Goal: Information Seeking & Learning: Learn about a topic

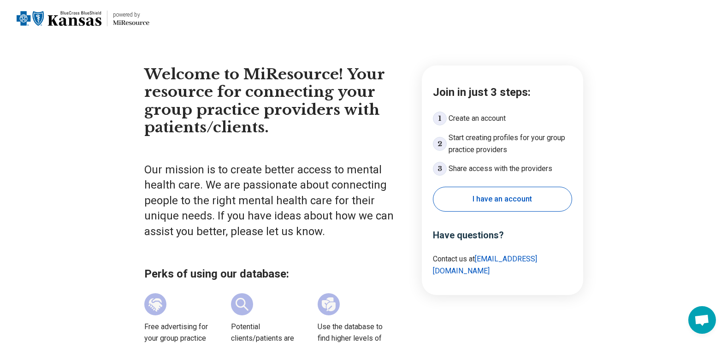
click at [465, 197] on button "I have an account" at bounding box center [502, 199] width 139 height 25
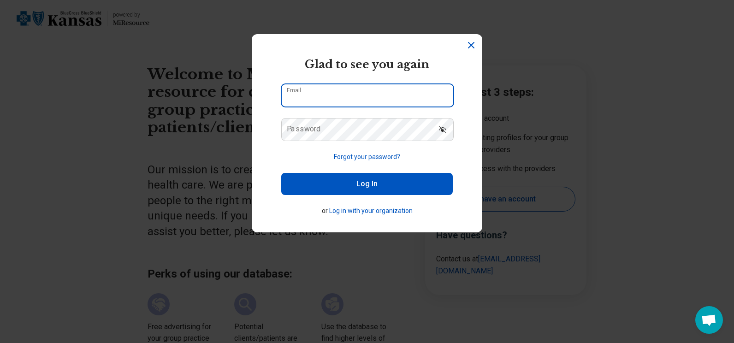
type input "**********"
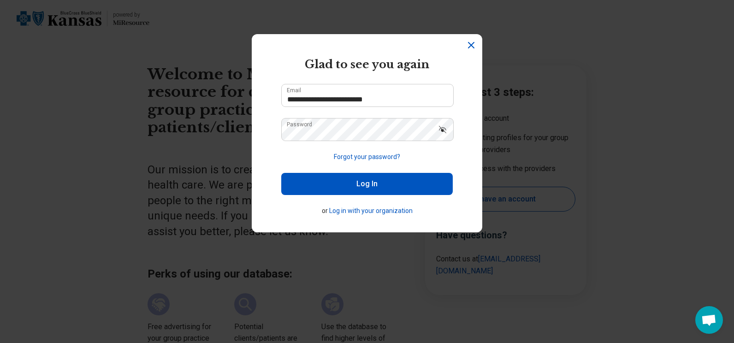
click at [465, 45] on icon "Dismiss" at bounding box center [470, 45] width 11 height 11
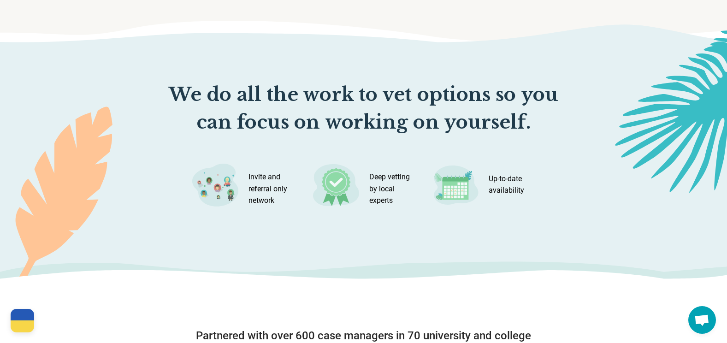
scroll to position [1585, 0]
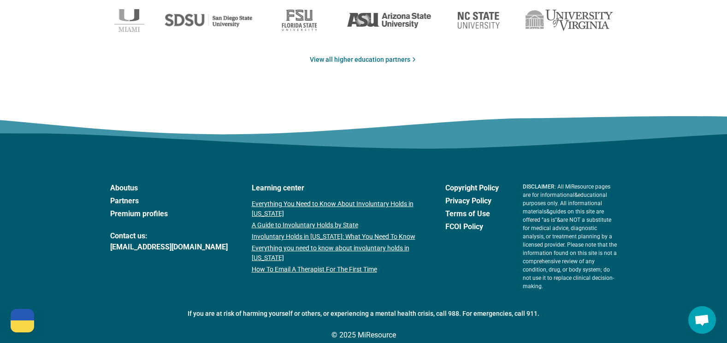
click at [113, 186] on link "About us" at bounding box center [168, 187] width 117 height 11
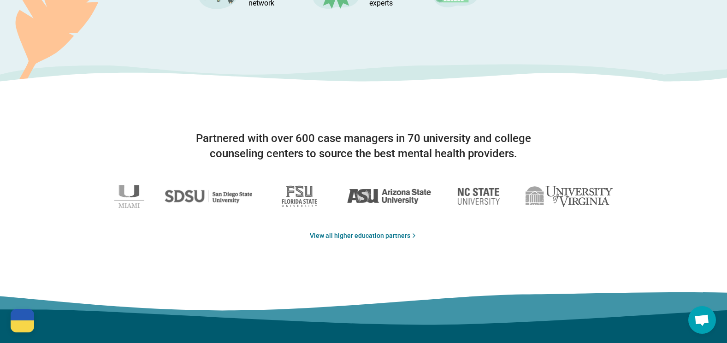
scroll to position [1405, 0]
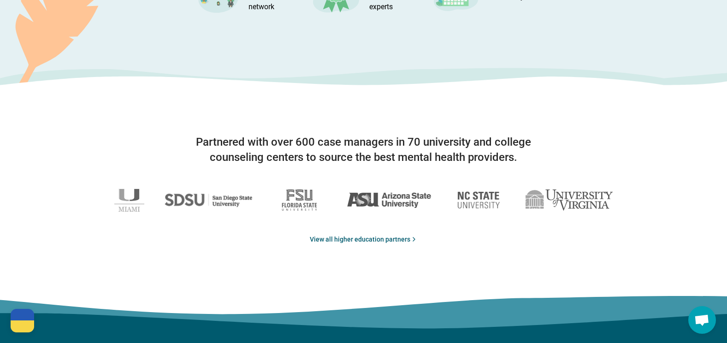
click at [320, 241] on link "View all higher education partners" at bounding box center [364, 240] width 108 height 10
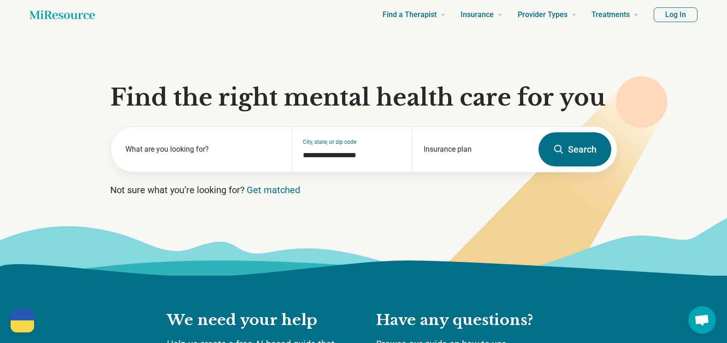
scroll to position [29, 0]
click at [37, 15] on icon "Home page" at bounding box center [61, 15] width 65 height 18
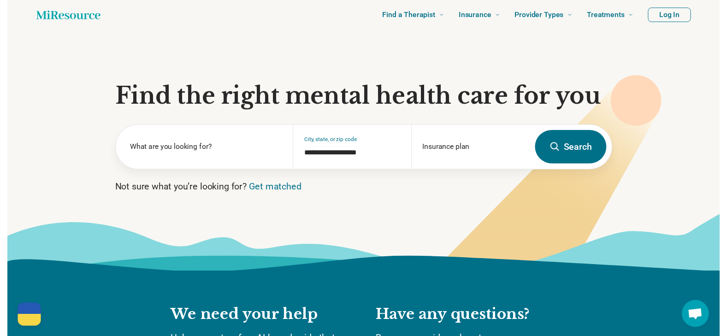
scroll to position [0, 0]
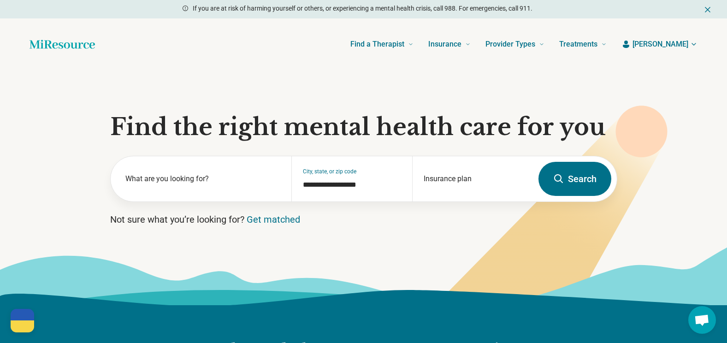
click at [676, 47] on span "[PERSON_NAME]" at bounding box center [660, 44] width 56 height 11
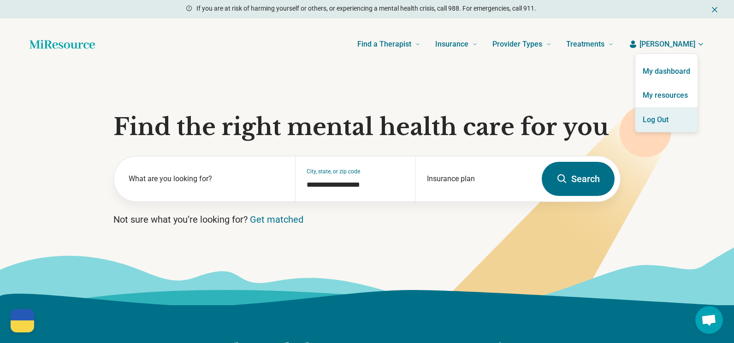
click at [656, 117] on button "Log Out" at bounding box center [666, 120] width 62 height 24
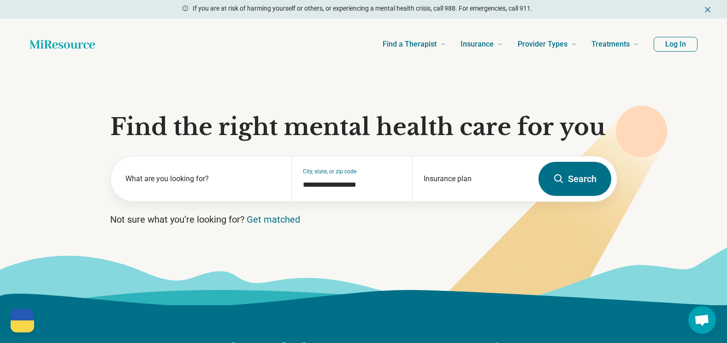
click at [84, 41] on icon "Home page" at bounding box center [61, 44] width 65 height 18
click at [66, 46] on icon "Home page" at bounding box center [61, 44] width 65 height 18
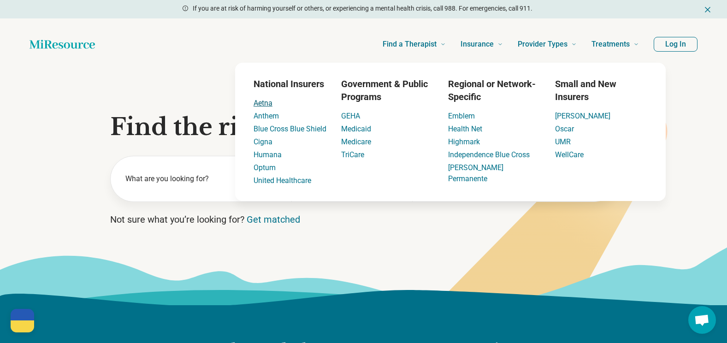
click at [262, 103] on link "Aetna" at bounding box center [262, 103] width 19 height 9
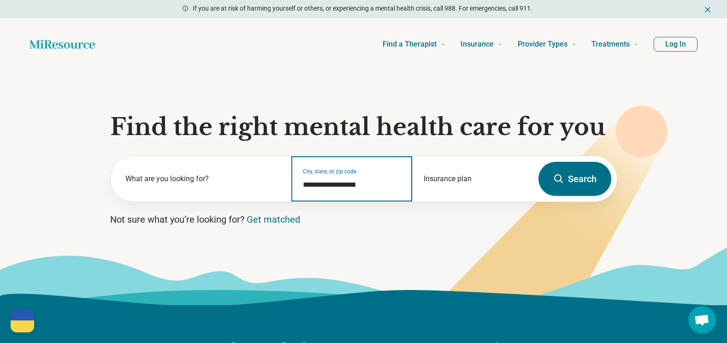
click at [367, 184] on input "**********" at bounding box center [352, 184] width 98 height 11
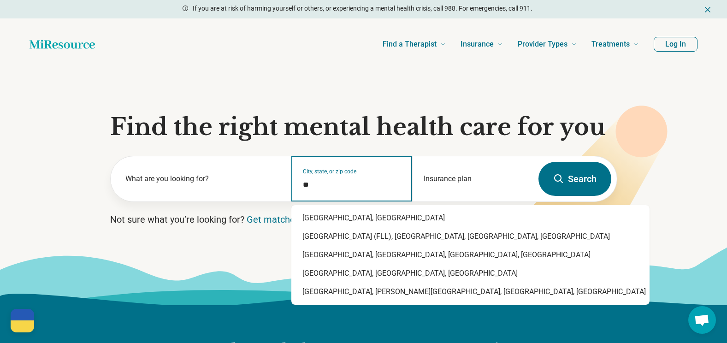
type input "*"
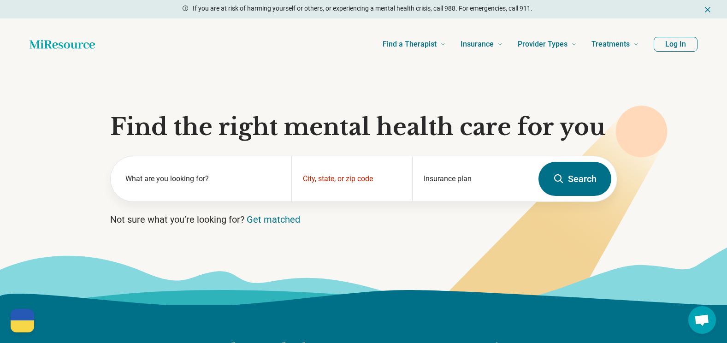
click at [262, 24] on div "Find a Therapist Mental Health Conditions ADHD Anxiety Anorexia Autism Bipolar …" at bounding box center [363, 44] width 727 height 52
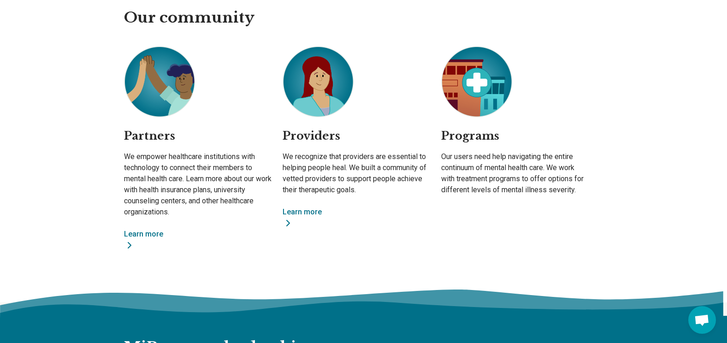
scroll to position [685, 0]
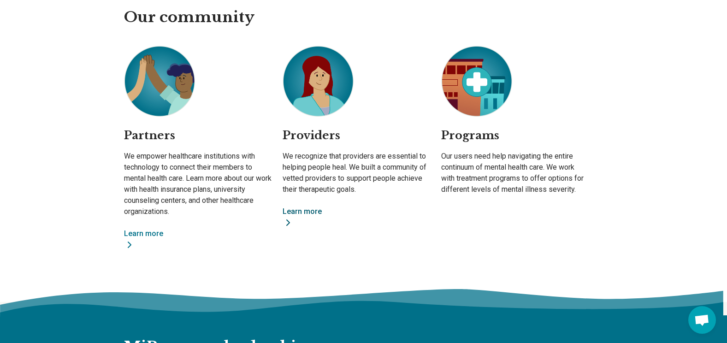
click at [289, 211] on link "Learn more" at bounding box center [355, 217] width 147 height 22
click at [463, 137] on h2 "Programs" at bounding box center [514, 139] width 147 height 23
click at [479, 89] on img at bounding box center [476, 81] width 71 height 71
click at [461, 171] on p "Our users need help navigating the entire continuum of mental health care. We w…" at bounding box center [514, 173] width 147 height 44
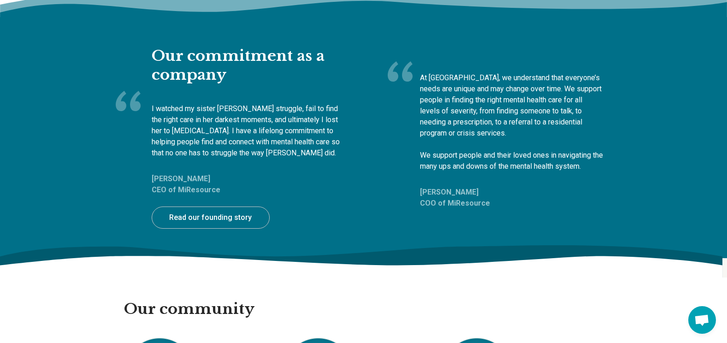
scroll to position [0, 0]
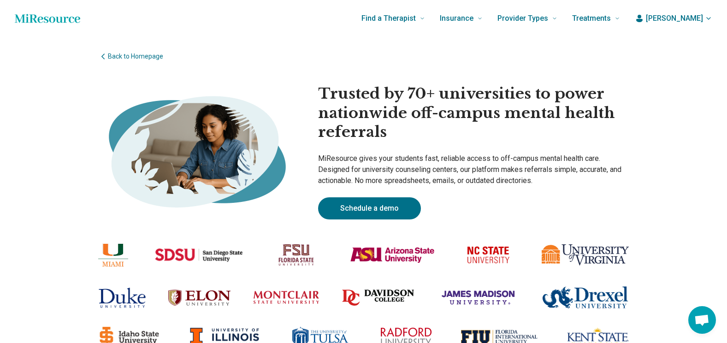
drag, startPoint x: 0, startPoint y: 0, endPoint x: 320, endPoint y: 241, distance: 400.4
click at [320, 241] on img at bounding box center [296, 255] width 54 height 32
